Goal: Register for event/course

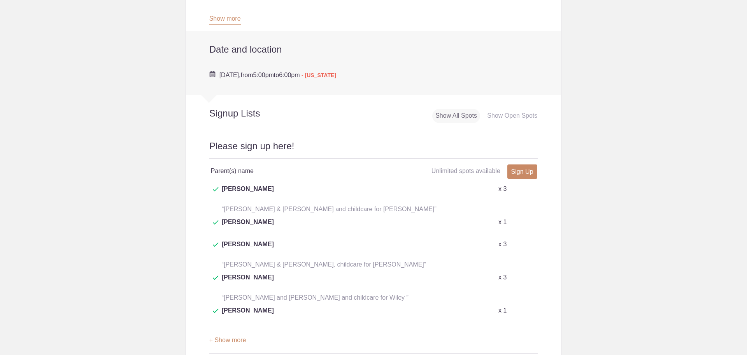
scroll to position [389, 0]
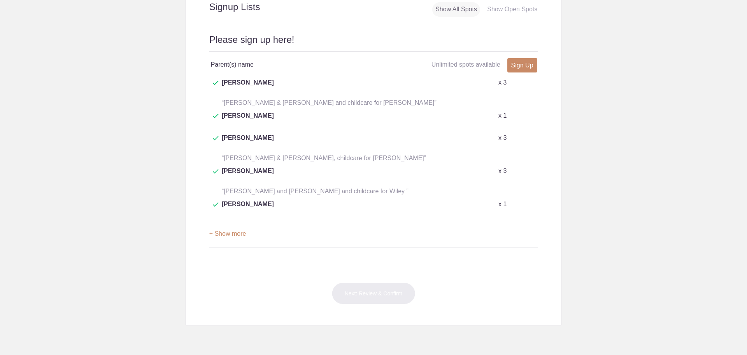
click at [239, 221] on button "+ Show more" at bounding box center [227, 233] width 37 height 25
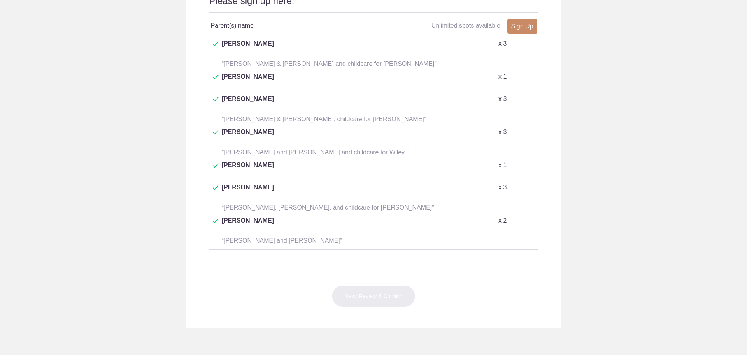
scroll to position [389, 0]
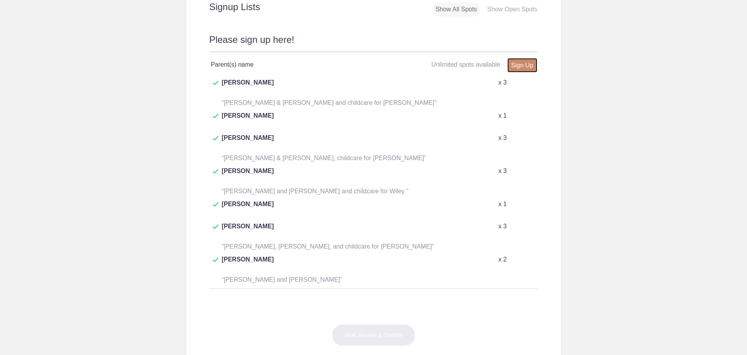
click at [514, 65] on link "Sign Up" at bounding box center [522, 65] width 30 height 14
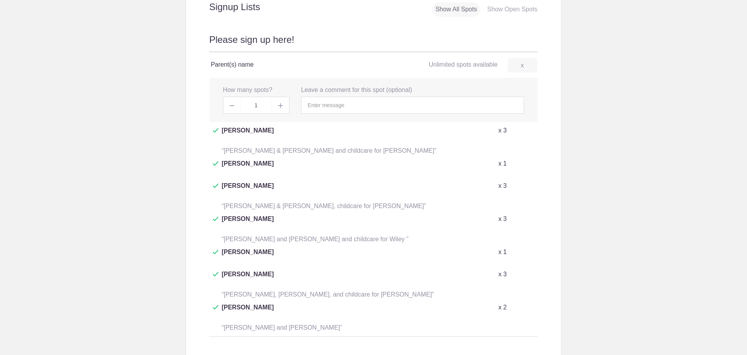
click at [282, 103] on span at bounding box center [281, 105] width 18 height 17
type input "2"
click at [347, 109] on input "text" at bounding box center [412, 105] width 223 height 17
type input "[PERSON_NAME] and [PERSON_NAME]"
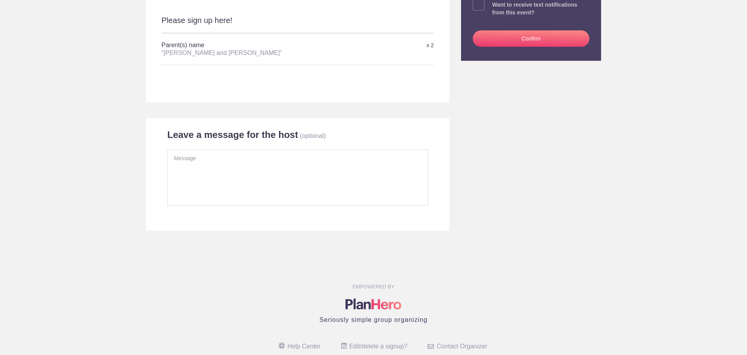
scroll to position [117, 0]
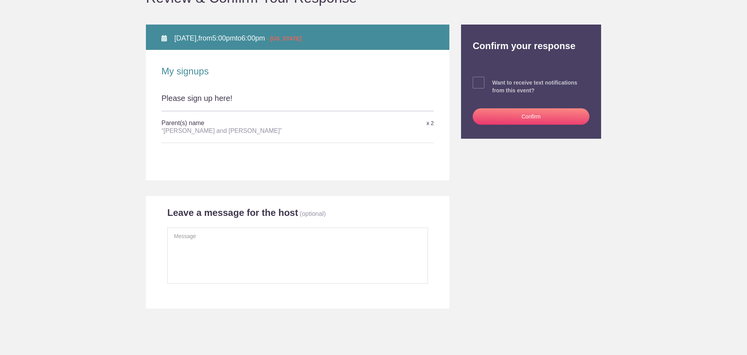
click at [555, 117] on button "Confirm" at bounding box center [531, 116] width 117 height 16
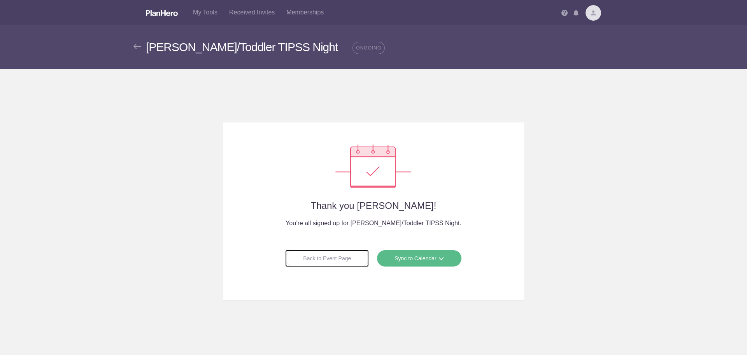
click at [322, 253] on div "Back to Event Page" at bounding box center [327, 257] width 84 height 17
